Goal: Transaction & Acquisition: Book appointment/travel/reservation

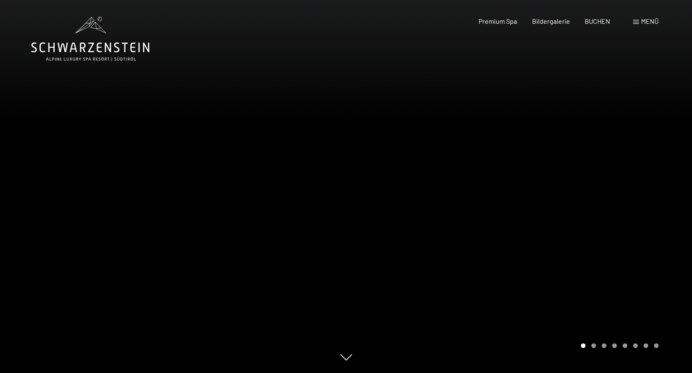
click at [636, 21] on span at bounding box center [636, 22] width 6 height 4
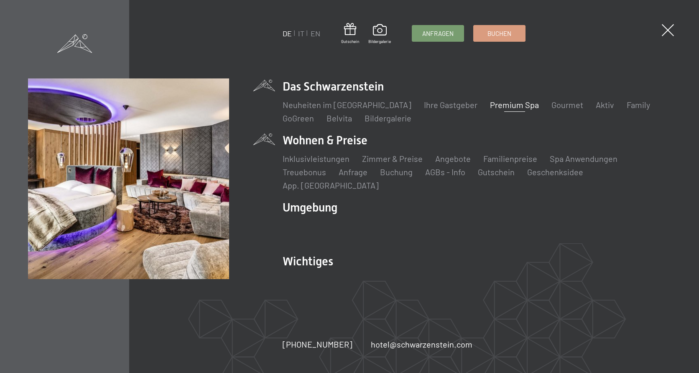
click at [340, 146] on li "Wohnen & Preise Inklusivleistungen Zimmer & Preise Liste Angebote Liste Familie…" at bounding box center [476, 161] width 388 height 59
click at [403, 164] on link "Zimmer & Preise" at bounding box center [392, 159] width 61 height 10
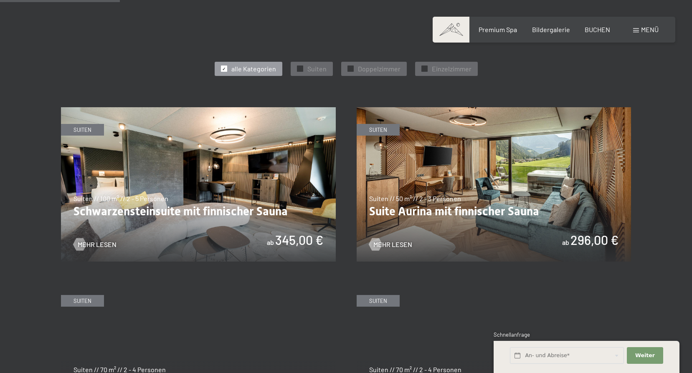
scroll to position [460, 0]
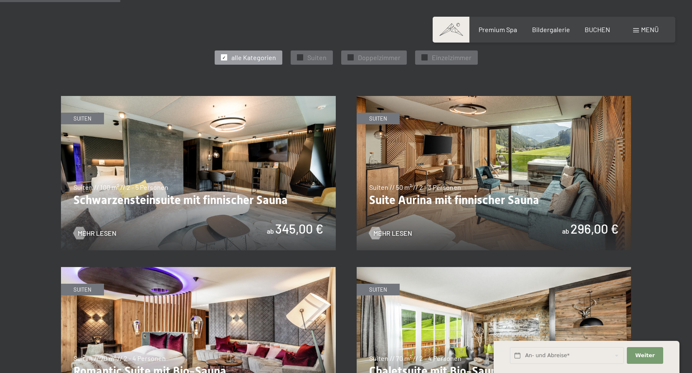
click at [479, 222] on img at bounding box center [494, 173] width 275 height 155
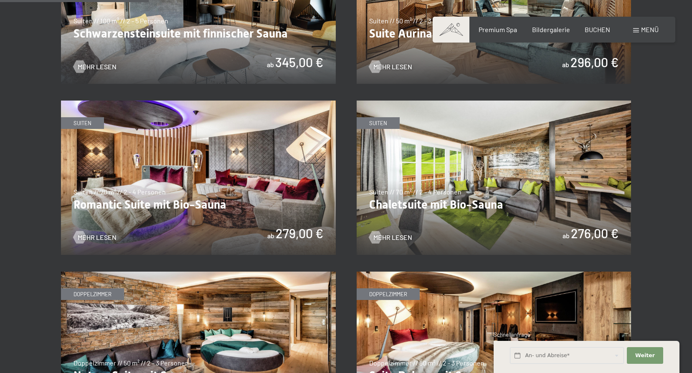
scroll to position [627, 0]
click at [444, 207] on img at bounding box center [494, 177] width 275 height 155
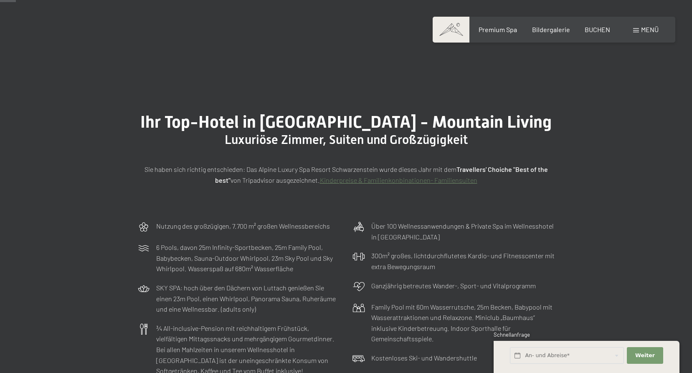
scroll to position [0, 0]
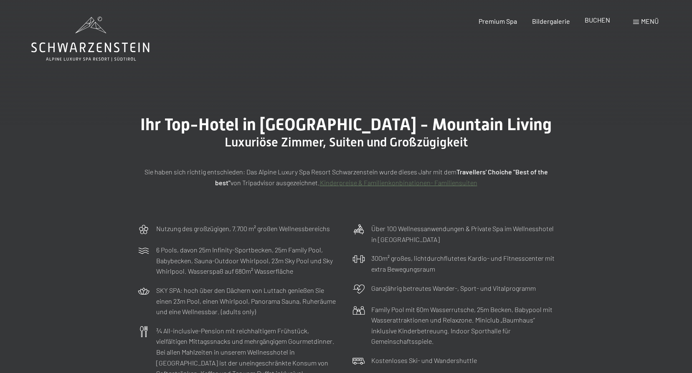
click at [594, 17] on span "BUCHEN" at bounding box center [597, 20] width 25 height 8
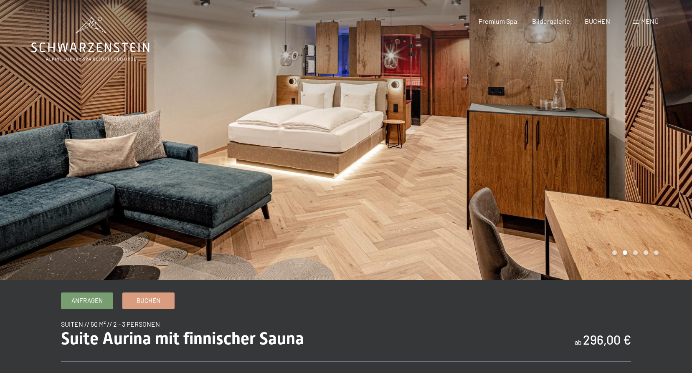
click at [635, 256] on div at bounding box center [519, 140] width 346 height 280
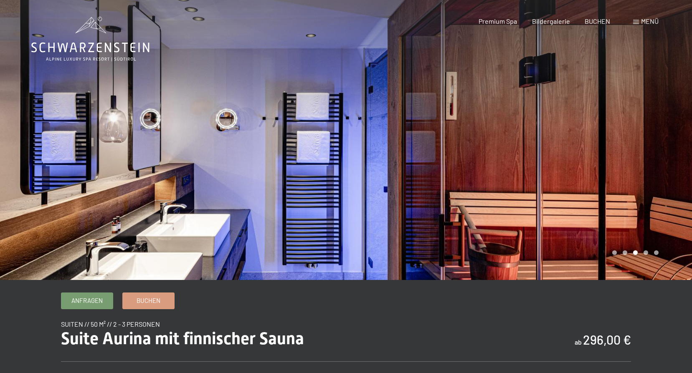
click at [635, 256] on div at bounding box center [519, 140] width 346 height 280
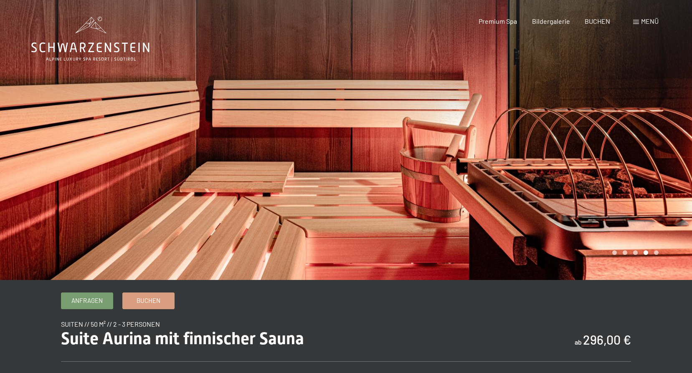
click at [635, 256] on div at bounding box center [519, 140] width 346 height 280
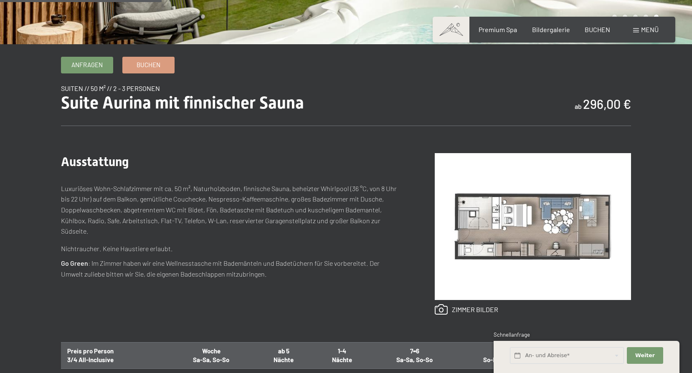
scroll to position [251, 0]
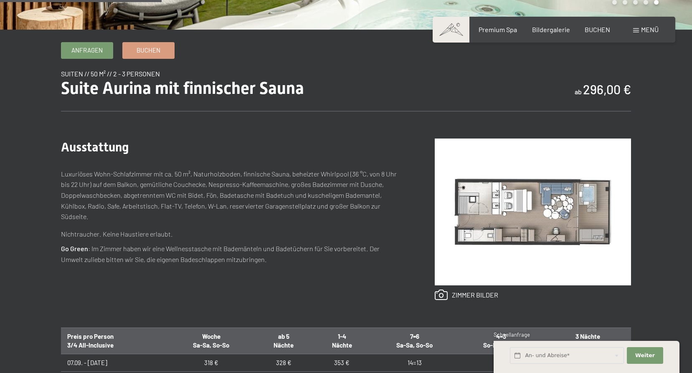
click at [518, 207] on img at bounding box center [533, 212] width 196 height 147
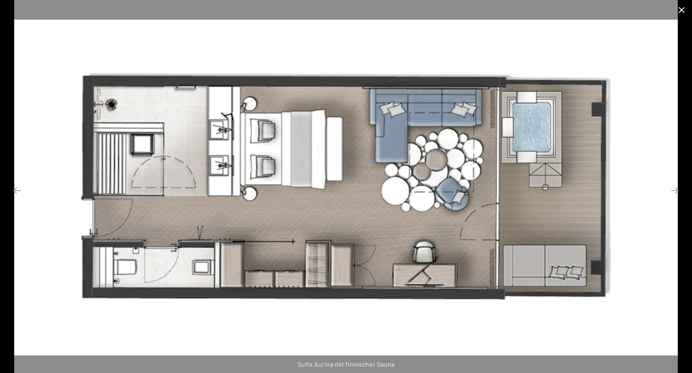
click at [683, 6] on button "Close gallery" at bounding box center [681, 10] width 21 height 20
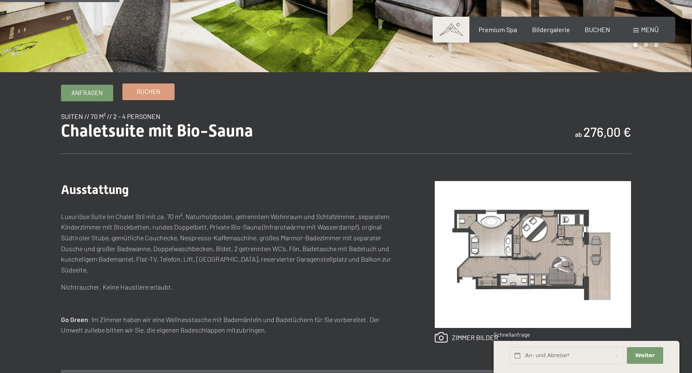
scroll to position [209, 0]
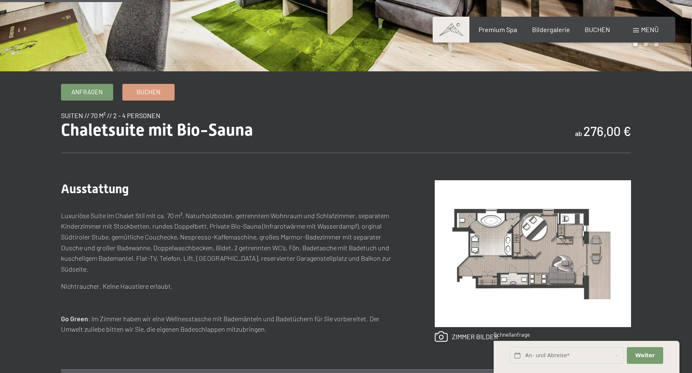
click at [518, 258] on img at bounding box center [533, 253] width 196 height 147
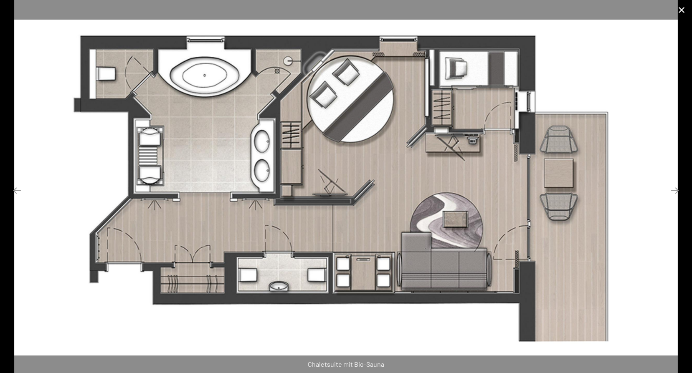
click at [680, 8] on button "Close gallery" at bounding box center [681, 10] width 21 height 20
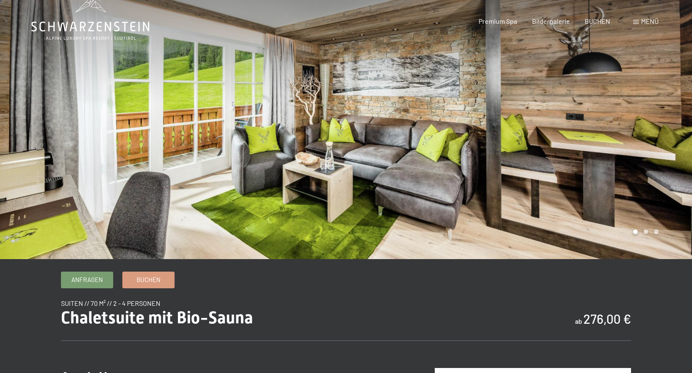
scroll to position [0, 0]
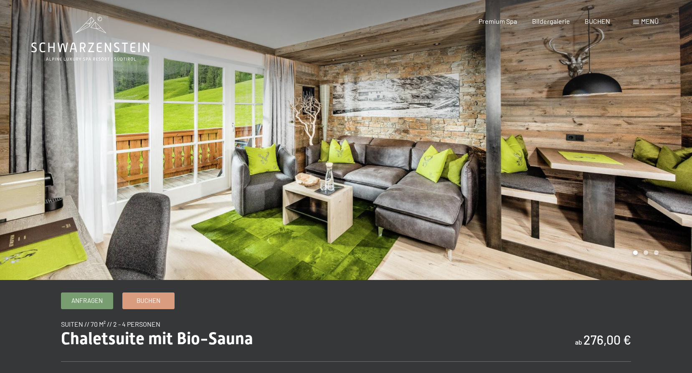
click at [646, 256] on div at bounding box center [519, 140] width 346 height 280
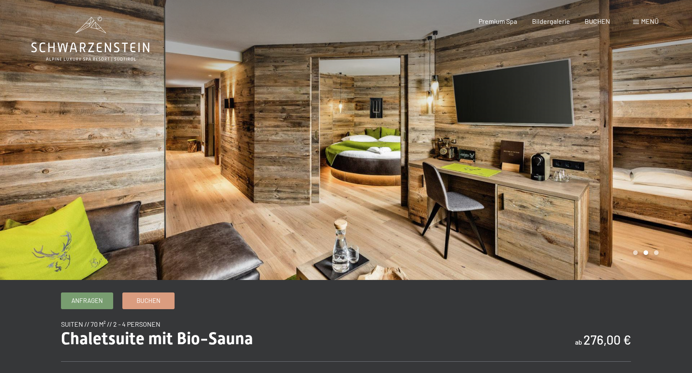
click at [646, 256] on div at bounding box center [519, 140] width 346 height 280
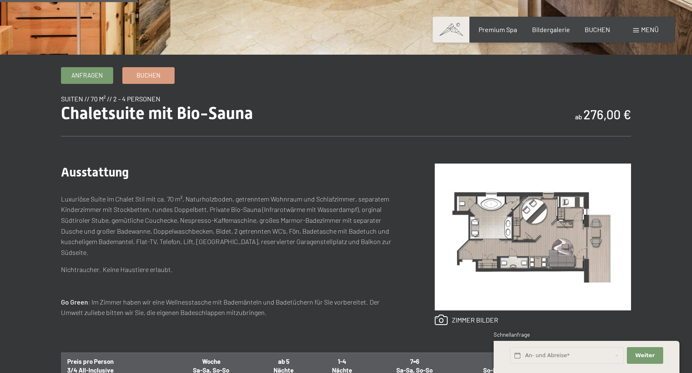
scroll to position [142, 0]
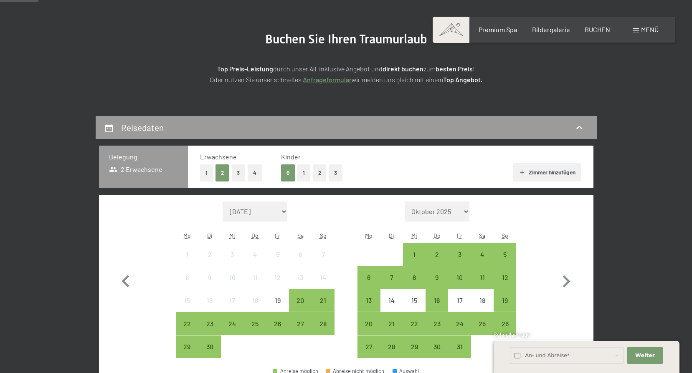
scroll to position [84, 0]
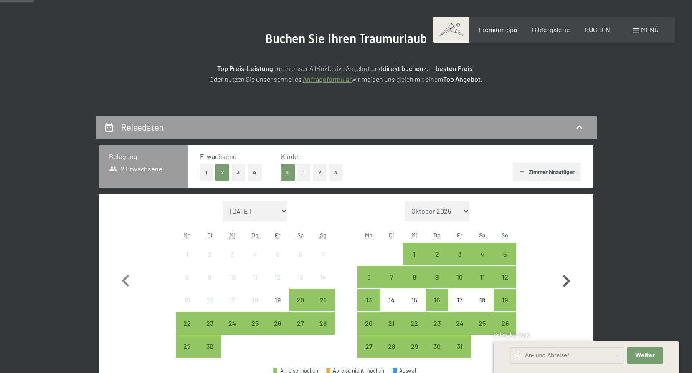
click at [567, 279] on icon "button" at bounding box center [567, 281] width 8 height 12
select select "2025-10-01"
select select "2025-11-01"
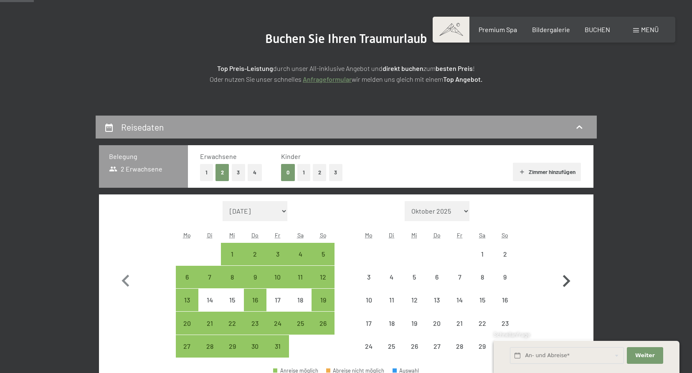
click at [567, 279] on icon "button" at bounding box center [567, 281] width 8 height 12
select select "2025-11-01"
select select "2025-12-01"
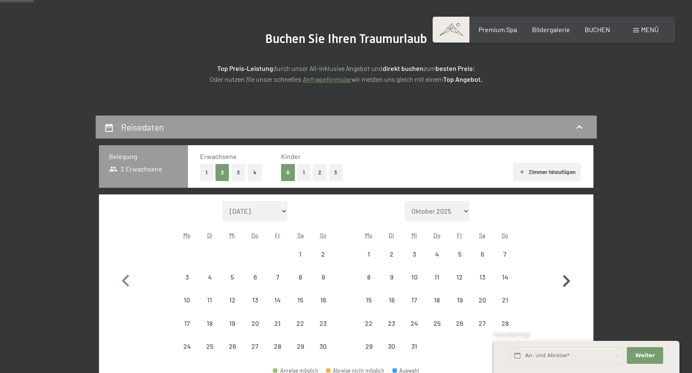
click at [567, 279] on icon "button" at bounding box center [567, 281] width 8 height 12
select select "2026-02-01"
select select "2026-03-01"
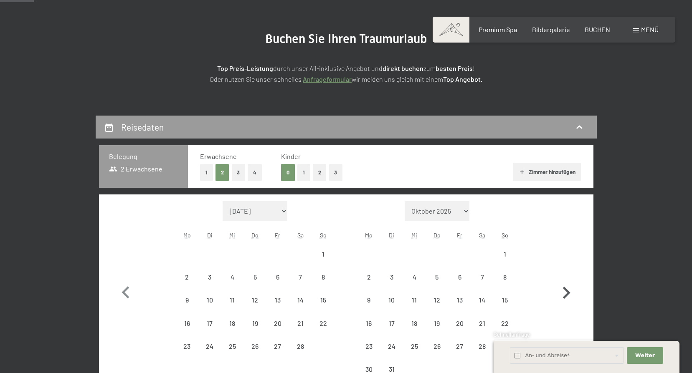
click at [567, 279] on button "button" at bounding box center [566, 291] width 24 height 180
select select "2026-03-01"
select select "2026-04-01"
select select "2026-03-01"
select select "2026-04-01"
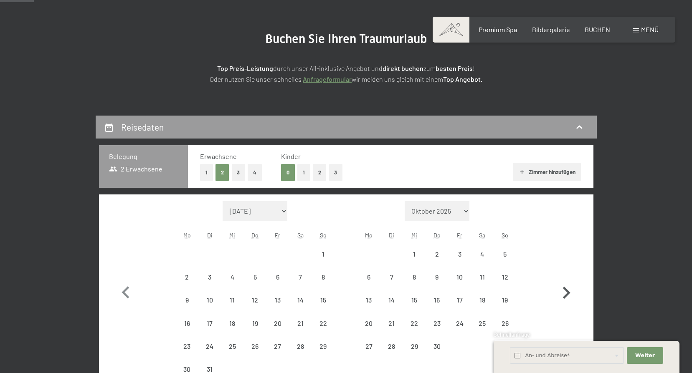
select select "2026-03-01"
select select "2026-04-01"
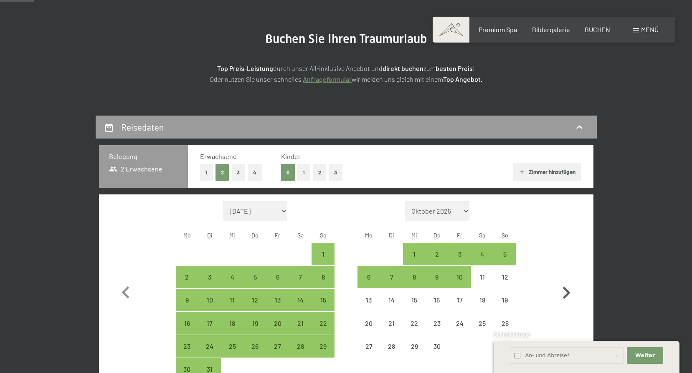
click at [567, 279] on button "button" at bounding box center [566, 291] width 24 height 180
select select "2026-04-01"
select select "2026-05-01"
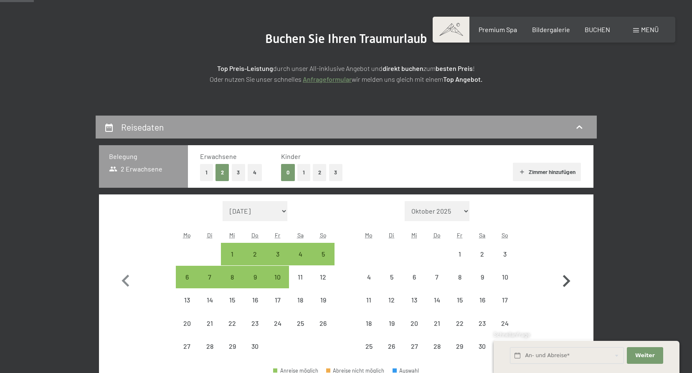
select select "2026-04-01"
select select "2026-05-01"
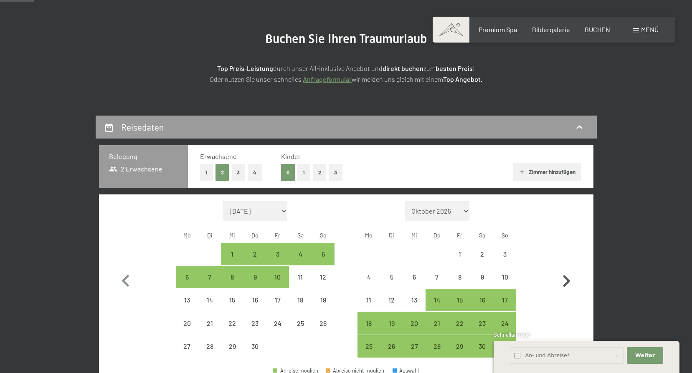
click at [567, 279] on icon "button" at bounding box center [567, 281] width 8 height 12
select select "2026-05-01"
select select "2026-06-01"
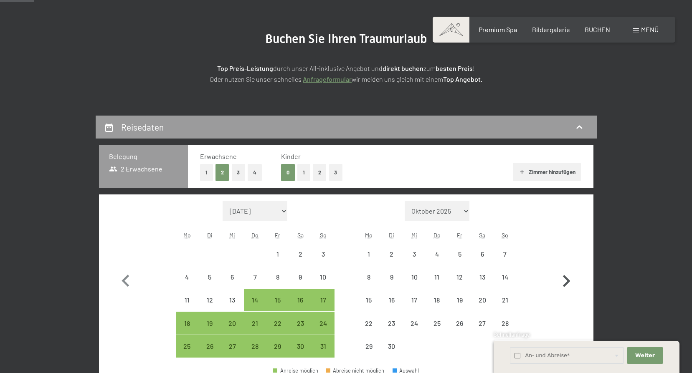
select select "2026-05-01"
select select "2026-06-01"
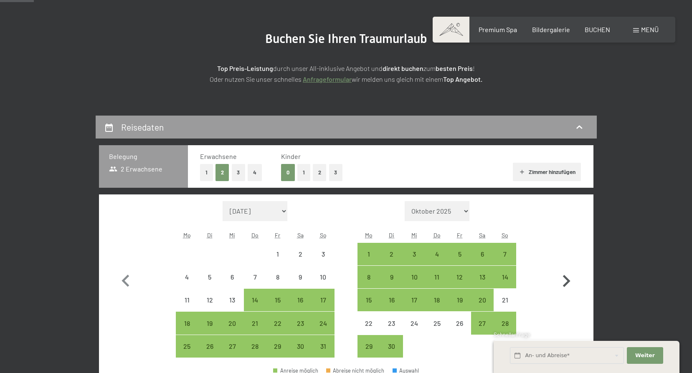
click at [567, 279] on icon "button" at bounding box center [567, 281] width 8 height 12
select select "2026-06-01"
select select "2026-07-01"
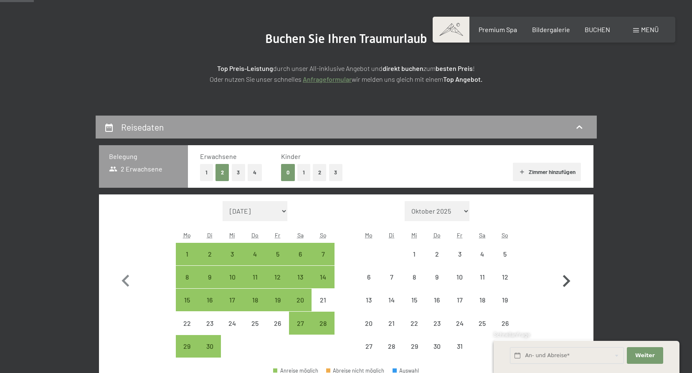
select select "2026-06-01"
select select "2026-07-01"
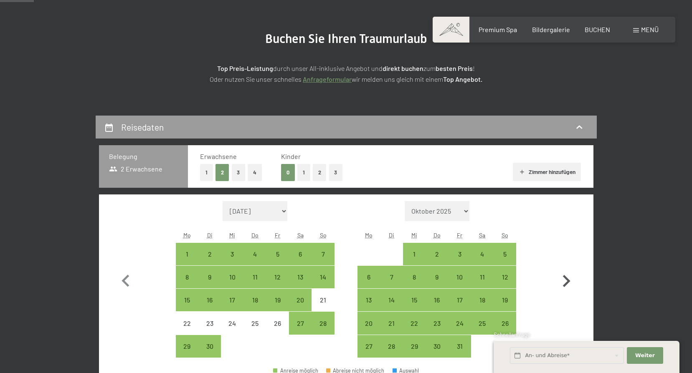
click at [567, 279] on icon "button" at bounding box center [567, 281] width 8 height 12
select select "2026-07-01"
select select "2026-08-01"
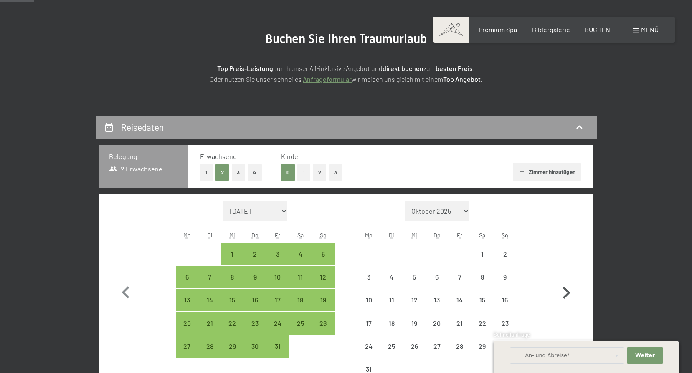
select select "2026-07-01"
select select "2026-08-01"
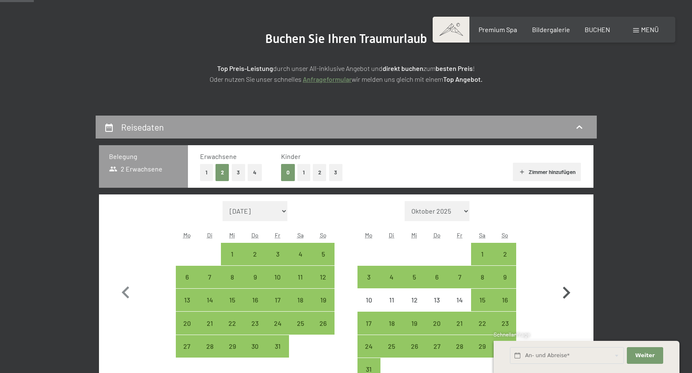
click at [567, 279] on button "button" at bounding box center [566, 291] width 24 height 180
select select "2026-08-01"
select select "2026-09-01"
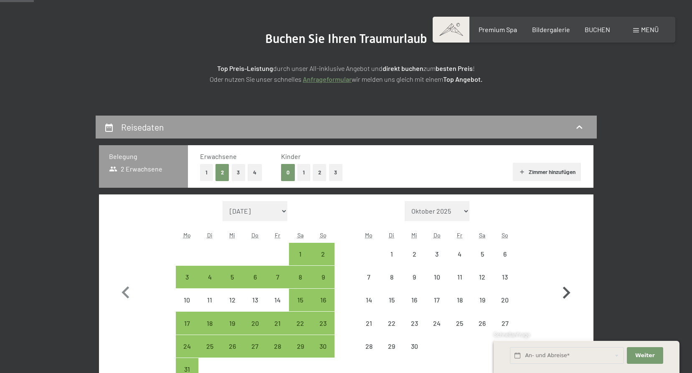
select select "2026-08-01"
select select "2026-09-01"
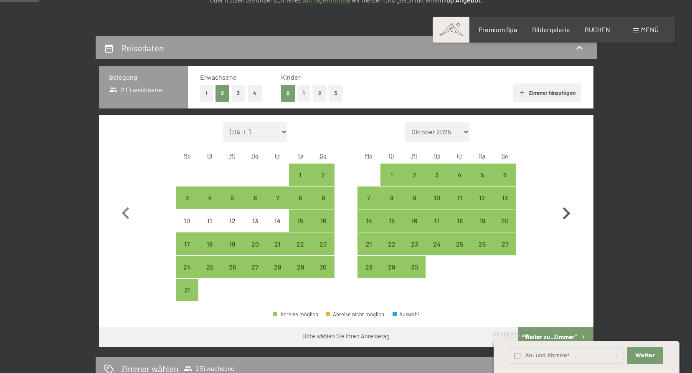
scroll to position [167, 0]
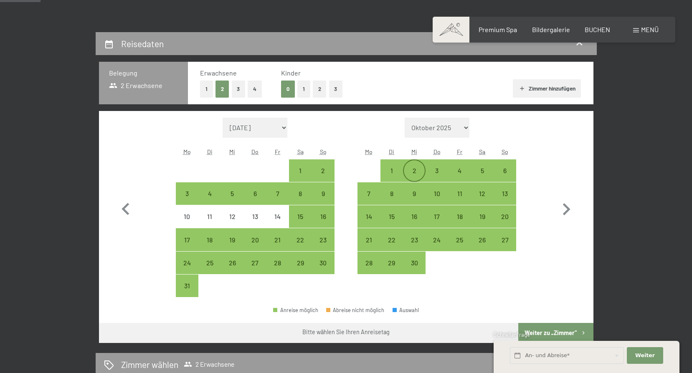
click at [412, 168] on div "2" at bounding box center [414, 178] width 21 height 21
select select "2026-08-01"
select select "2026-09-01"
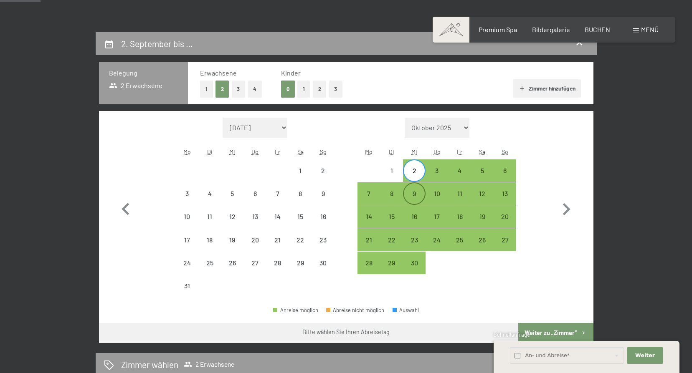
click at [414, 191] on div "9" at bounding box center [414, 201] width 21 height 21
select select "2026-08-01"
select select "2026-09-01"
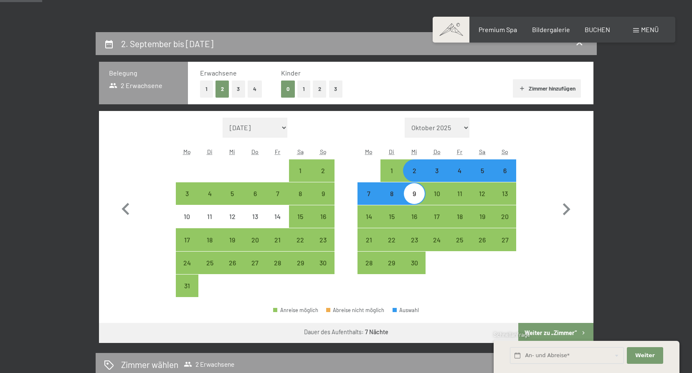
click at [237, 90] on button "3" at bounding box center [239, 89] width 14 height 17
select select "2026-08-01"
select select "2026-09-01"
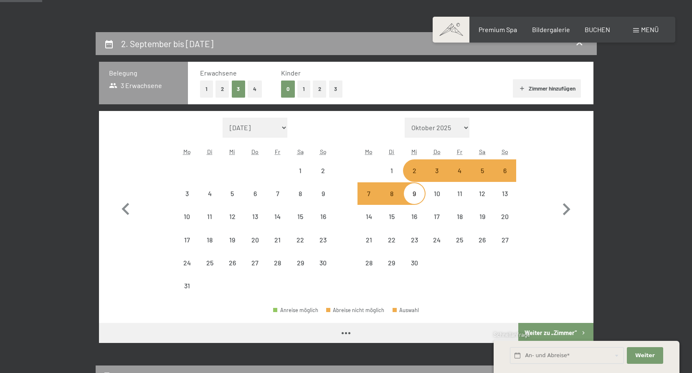
select select "2026-08-01"
select select "2026-09-01"
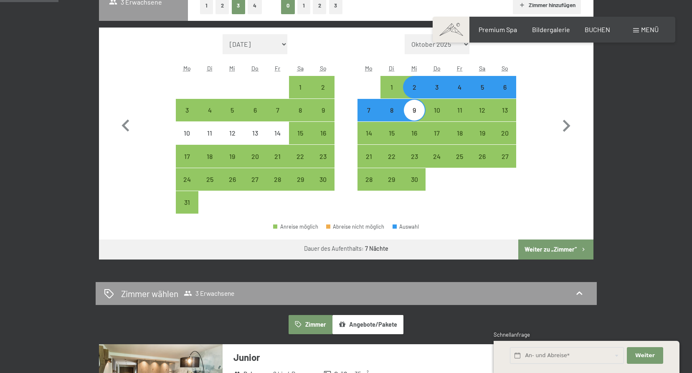
click at [541, 249] on button "Weiter zu „Zimmer“" at bounding box center [555, 250] width 75 height 20
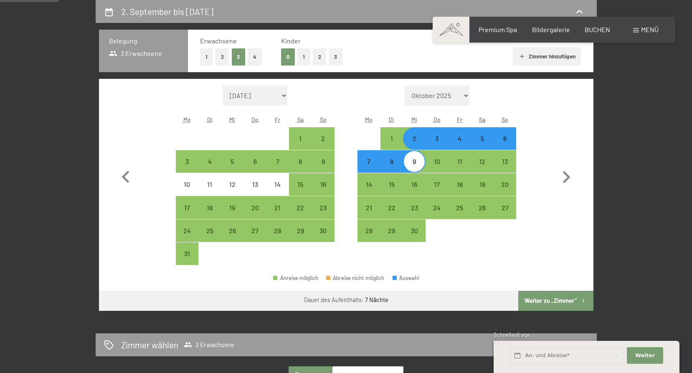
select select "2026-08-01"
select select "2026-09-01"
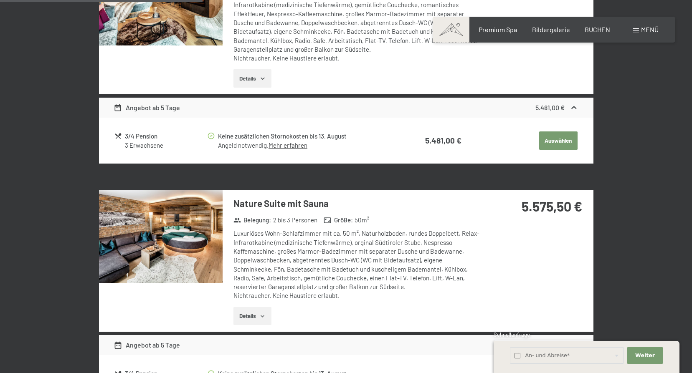
scroll to position [659, 0]
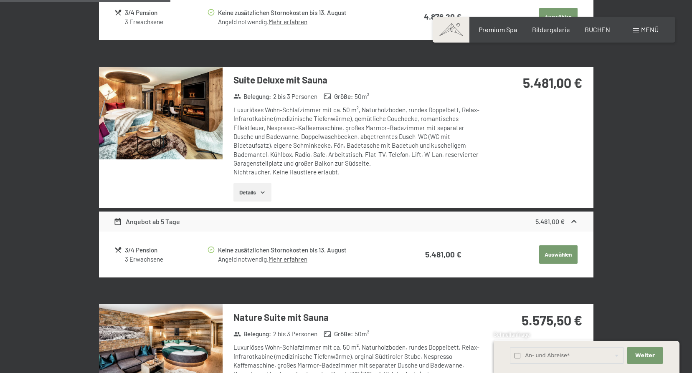
click at [254, 190] on button "Details" at bounding box center [253, 192] width 38 height 18
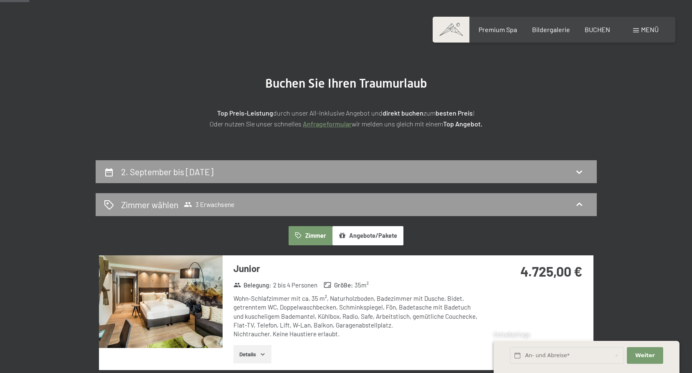
scroll to position [32, 0]
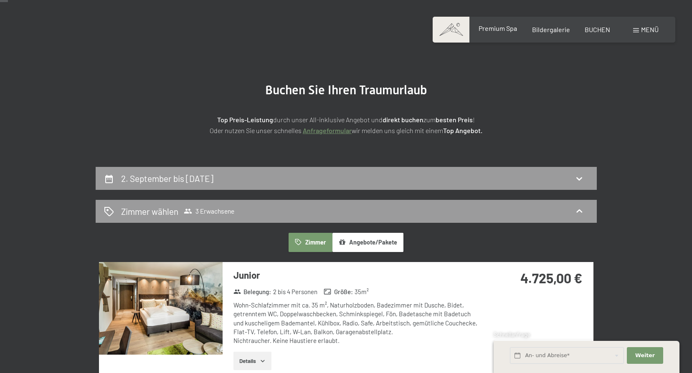
click at [493, 29] on span "Premium Spa" at bounding box center [498, 28] width 38 height 8
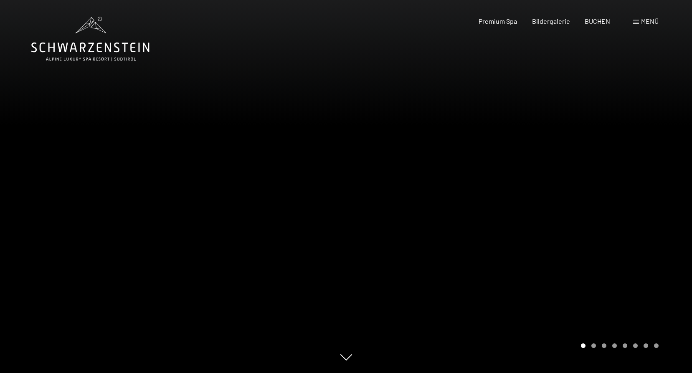
click at [592, 351] on div at bounding box center [519, 186] width 346 height 373
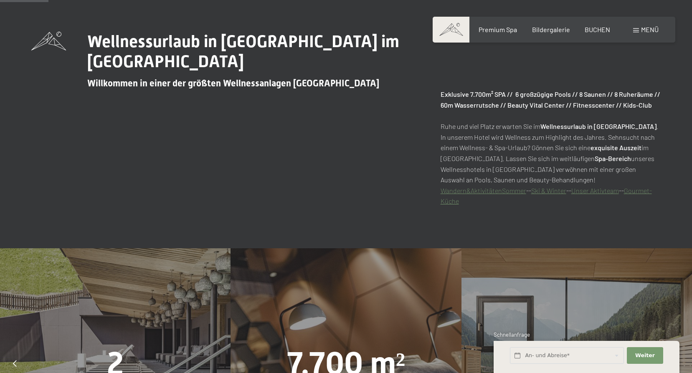
scroll to position [334, 0]
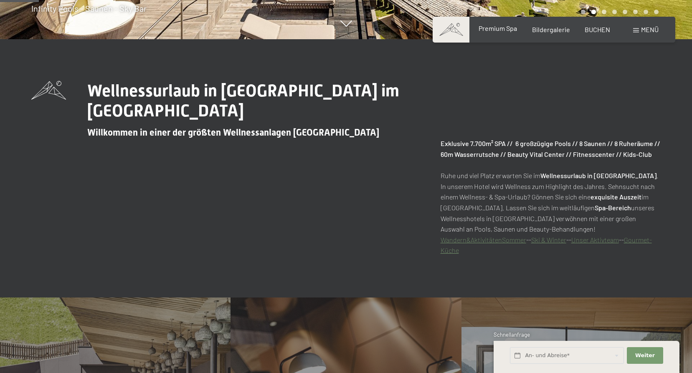
click at [505, 28] on span "Premium Spa" at bounding box center [498, 28] width 38 height 8
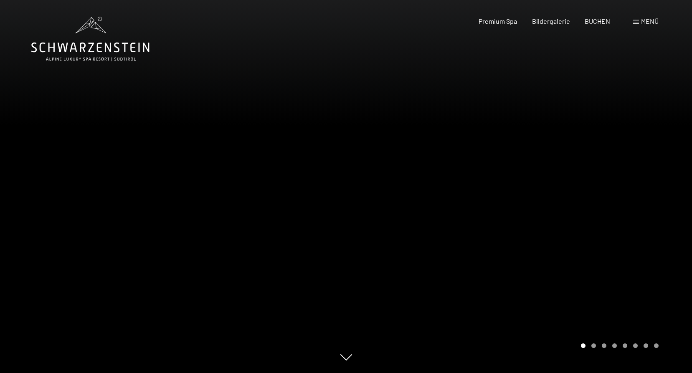
click at [596, 350] on div at bounding box center [519, 186] width 346 height 373
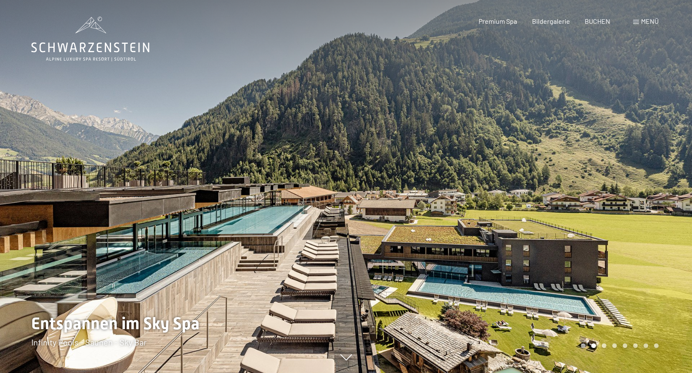
click at [606, 351] on div at bounding box center [519, 186] width 346 height 373
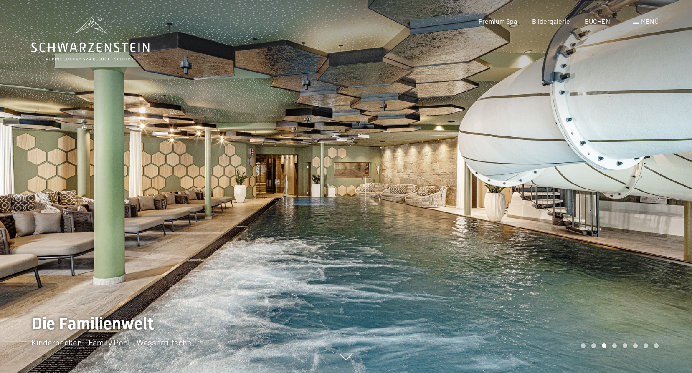
click at [616, 350] on div at bounding box center [519, 186] width 346 height 373
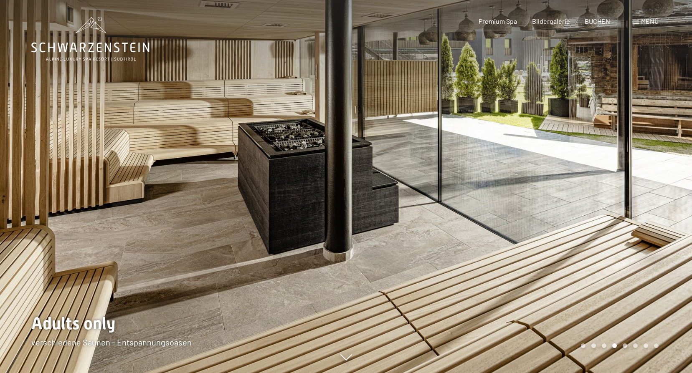
click at [625, 350] on div at bounding box center [519, 186] width 346 height 373
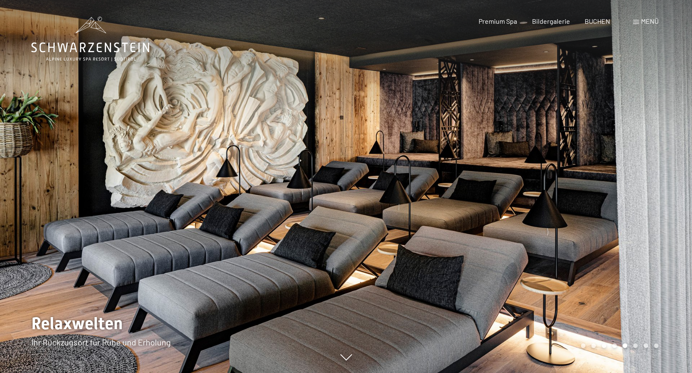
click at [637, 350] on div at bounding box center [519, 186] width 346 height 373
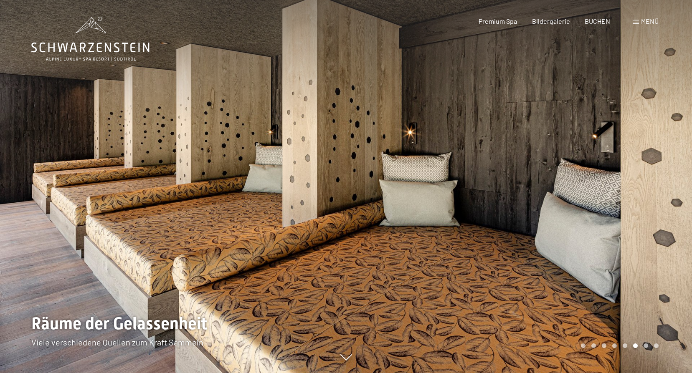
click at [651, 350] on div at bounding box center [519, 186] width 346 height 373
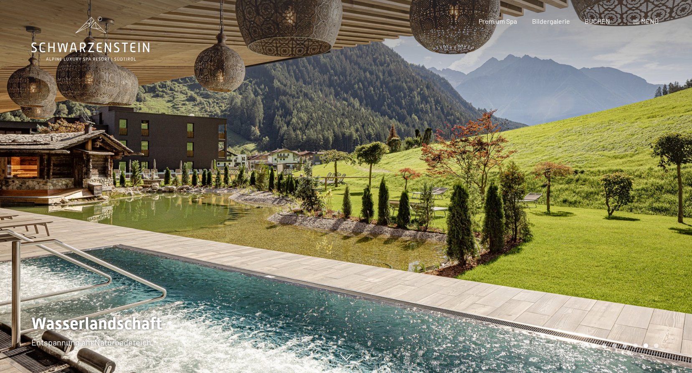
click at [659, 351] on div at bounding box center [519, 186] width 346 height 373
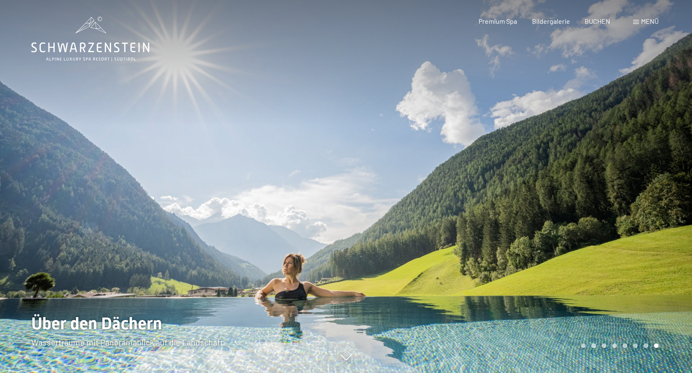
click at [642, 21] on span "Menü" at bounding box center [650, 21] width 18 height 8
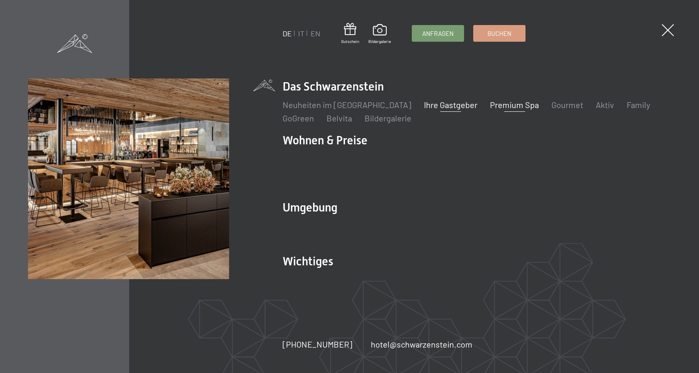
click at [434, 110] on link "Ihre Gastgeber" at bounding box center [450, 105] width 53 height 10
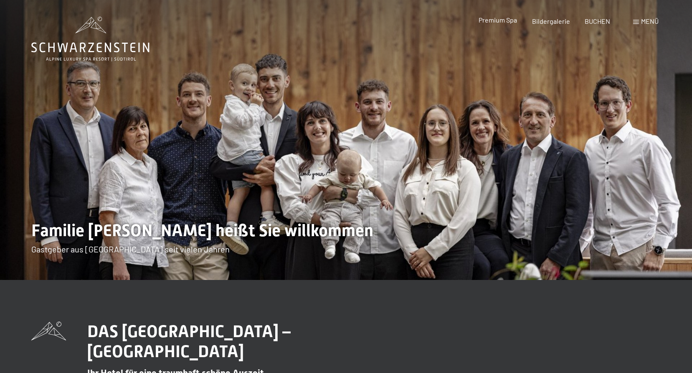
click at [501, 19] on span "Premium Spa" at bounding box center [498, 20] width 38 height 8
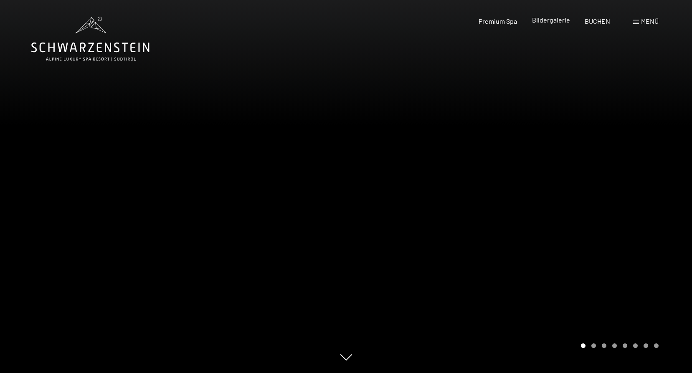
click at [561, 22] on span "Bildergalerie" at bounding box center [551, 20] width 38 height 8
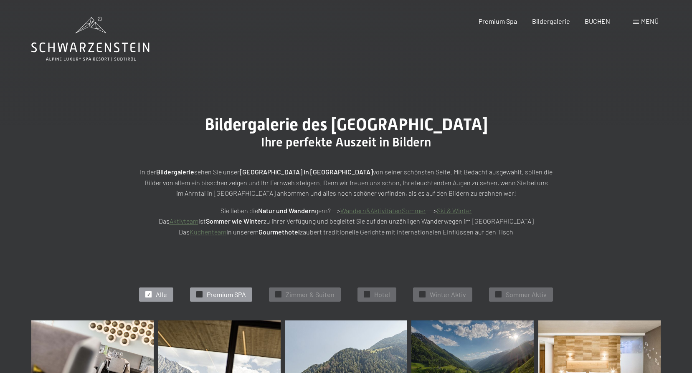
click at [221, 292] on span "Premium SPA" at bounding box center [226, 294] width 39 height 9
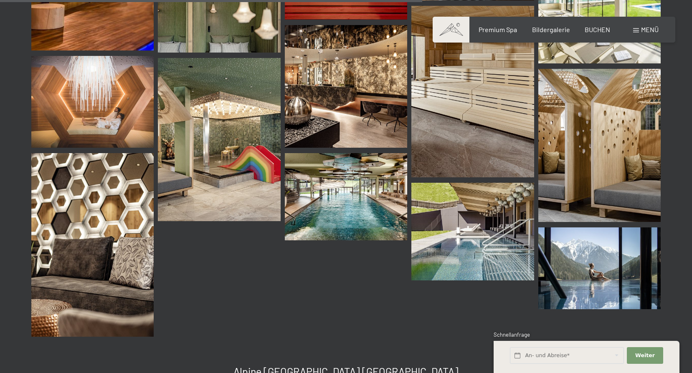
scroll to position [1088, 0]
